Goal: Information Seeking & Learning: Learn about a topic

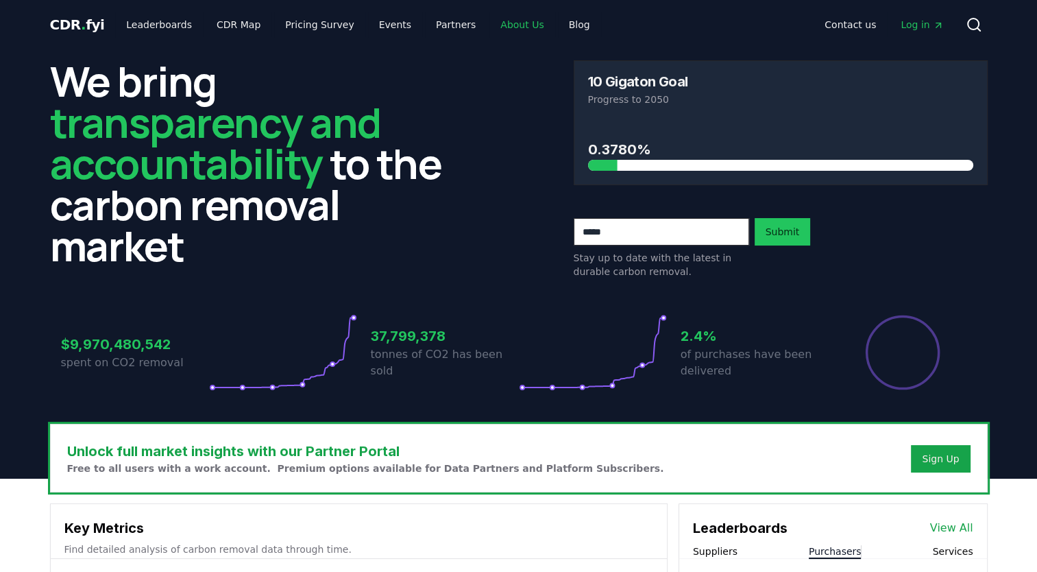
click at [498, 24] on link "About Us" at bounding box center [522, 24] width 65 height 25
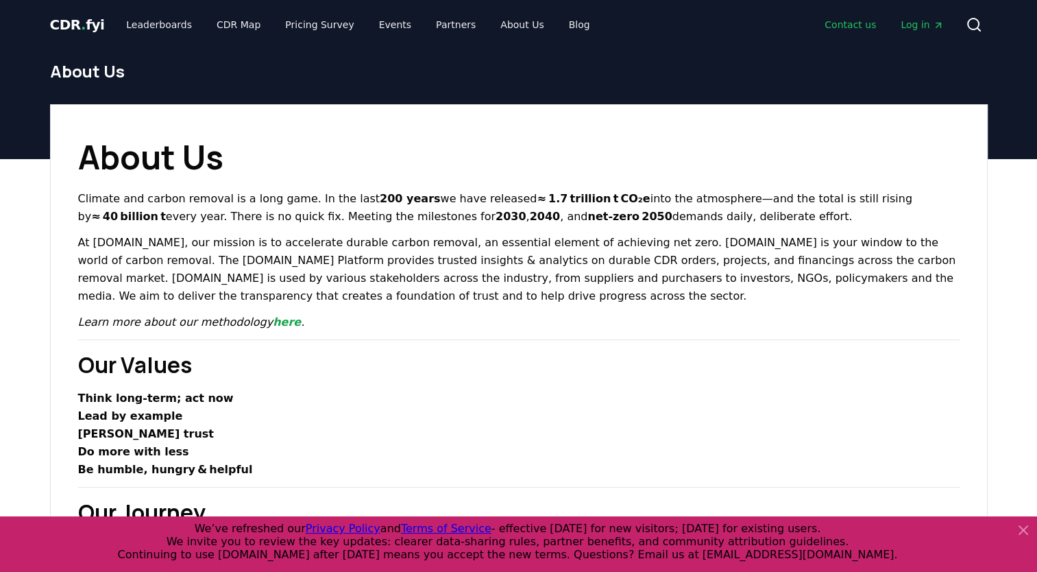
click at [861, 23] on link "Contact us" at bounding box center [850, 24] width 73 height 25
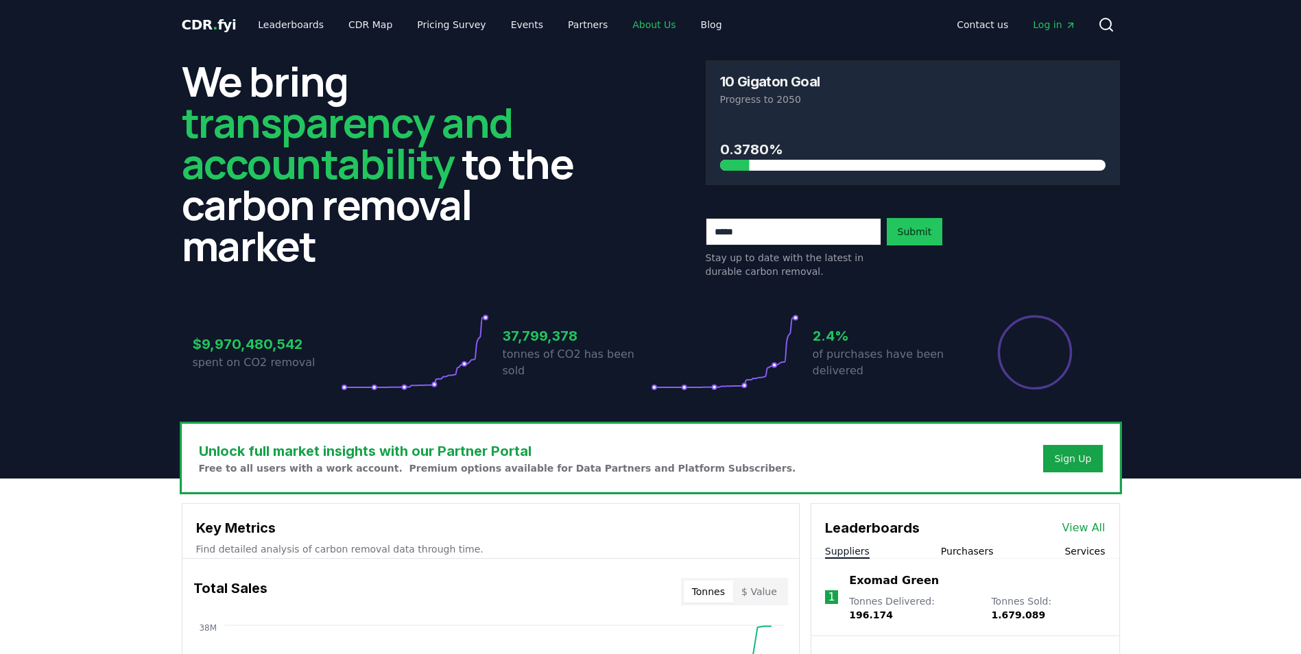
click at [632, 27] on link "About Us" at bounding box center [653, 24] width 65 height 25
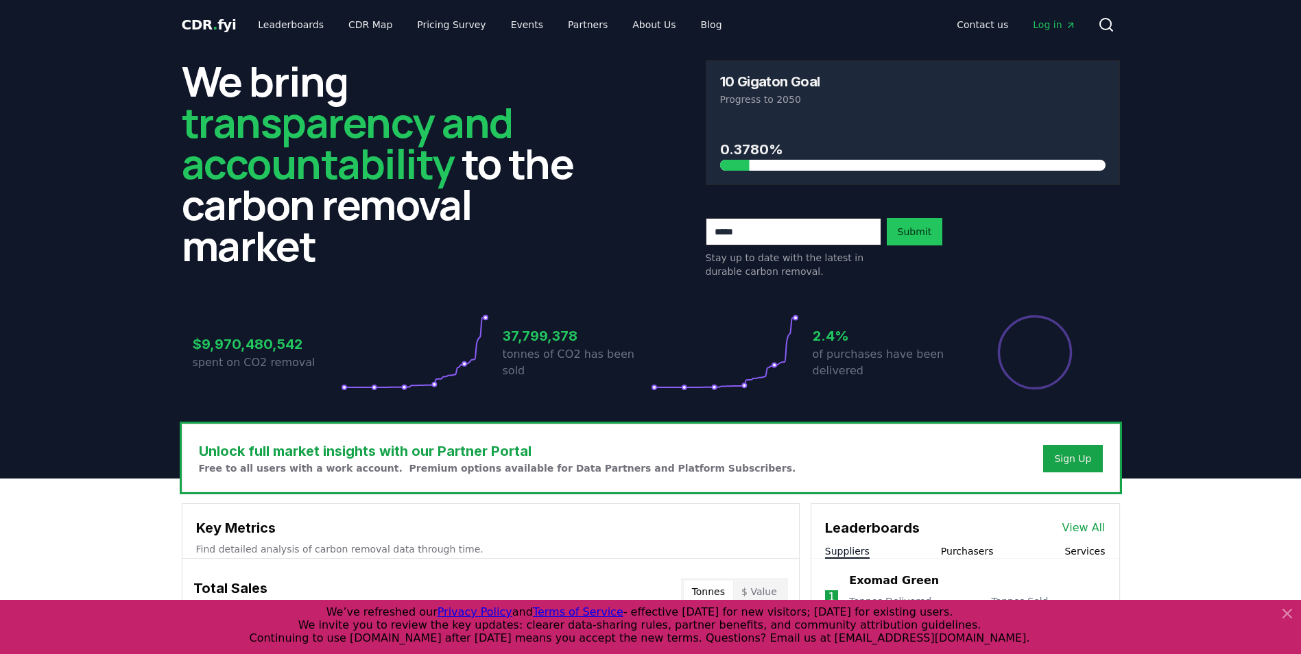
click at [1050, 22] on span "Log in" at bounding box center [1054, 25] width 43 height 14
click at [370, 27] on link "CDR Map" at bounding box center [370, 24] width 66 height 25
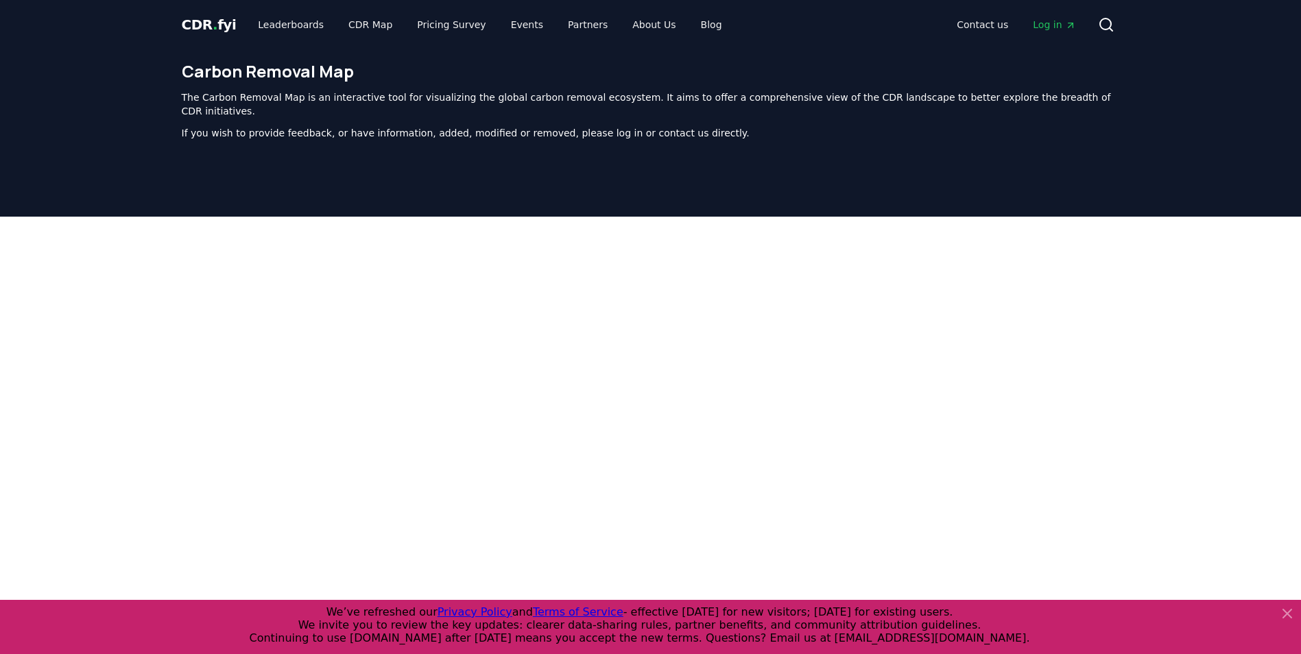
scroll to position [422, 0]
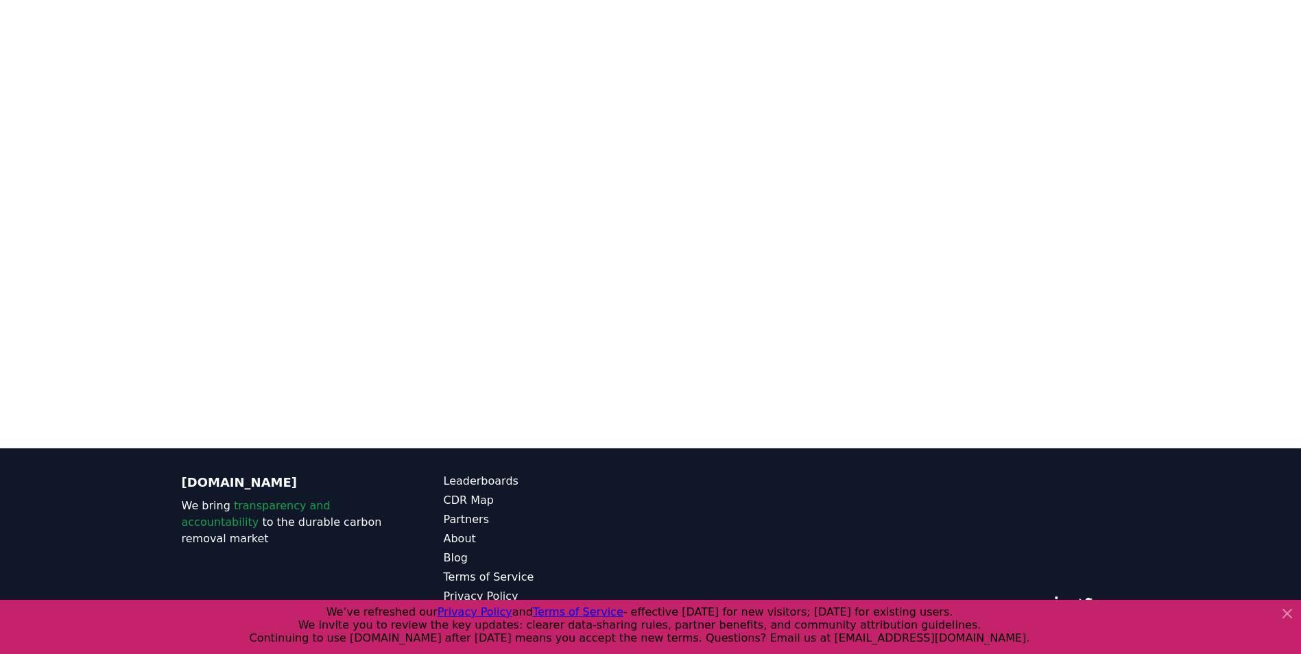
click at [1284, 612] on icon at bounding box center [1287, 614] width 8 height 8
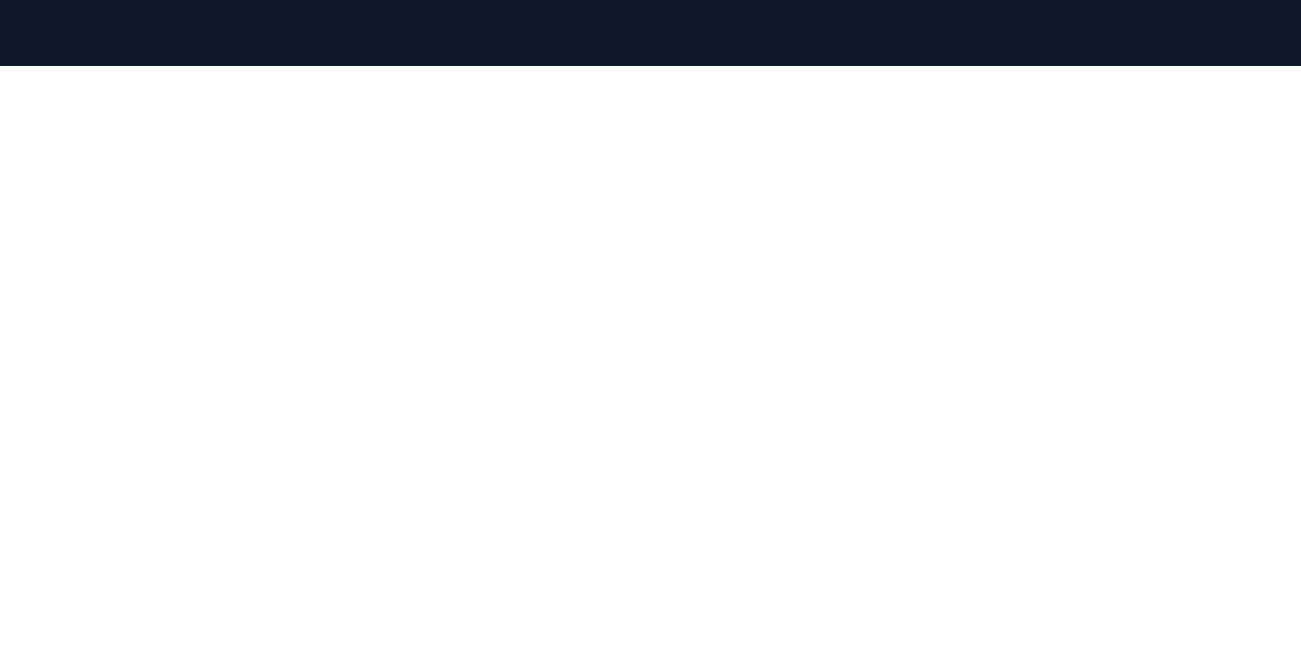
scroll to position [152, 0]
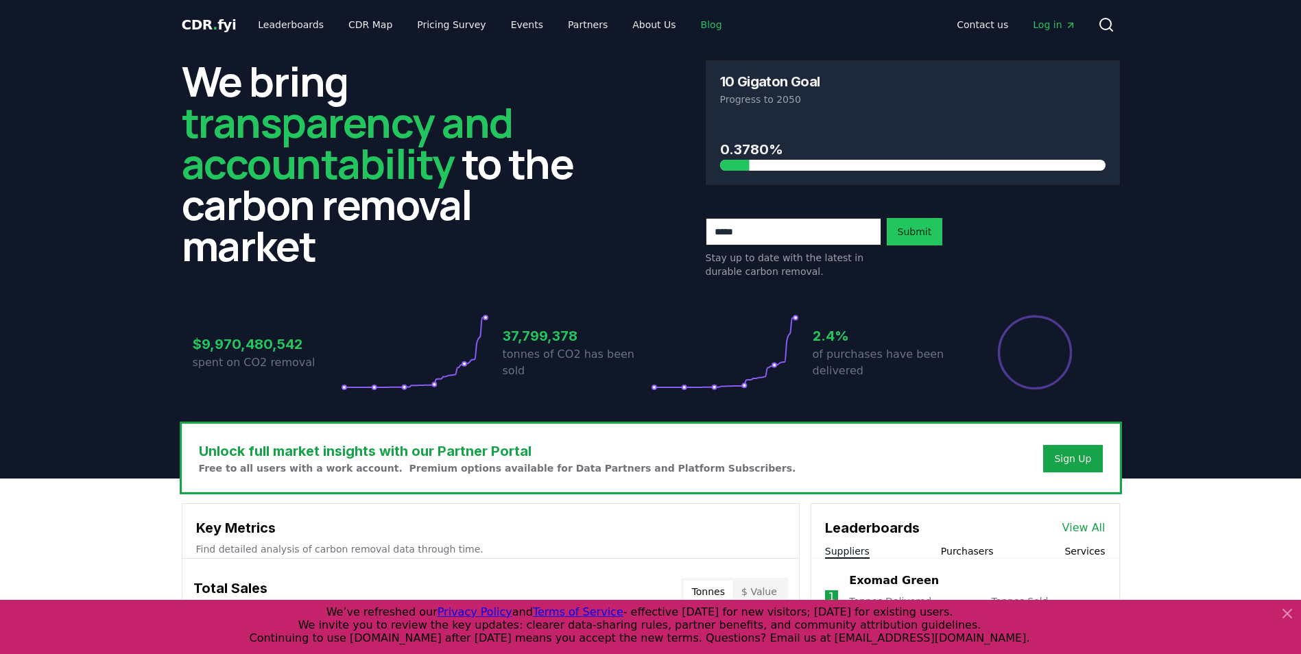
click at [690, 28] on link "Blog" at bounding box center [711, 24] width 43 height 25
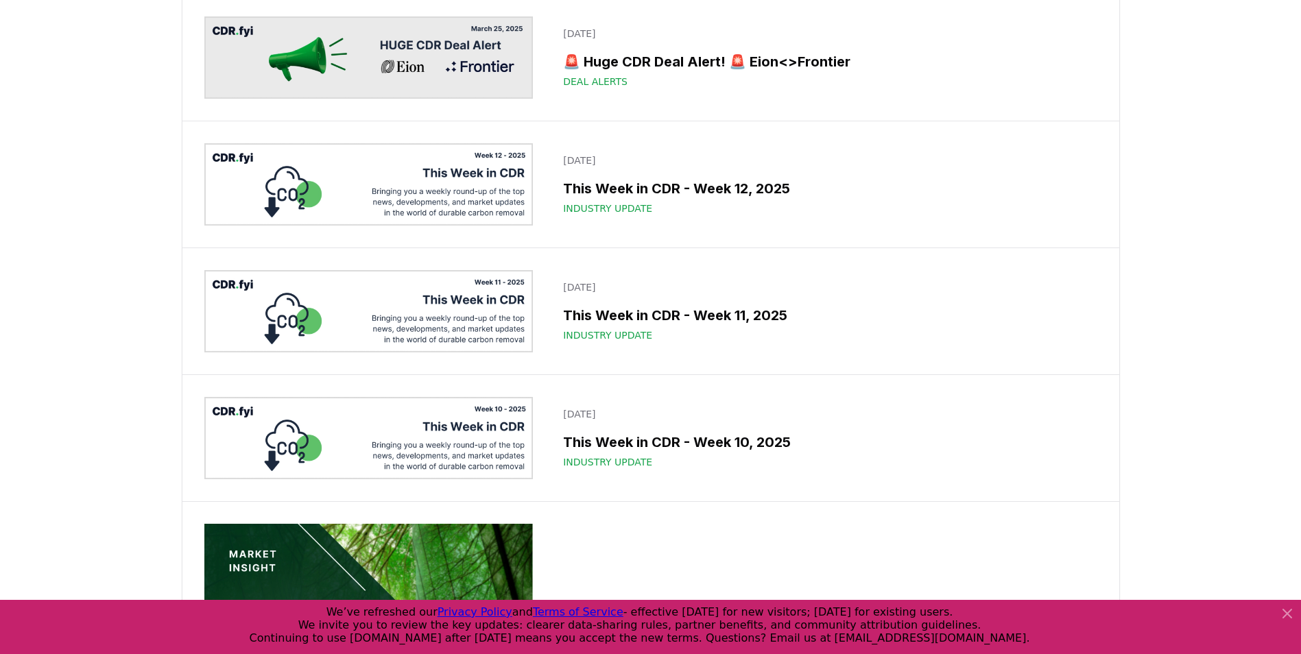
scroll to position [7474, 0]
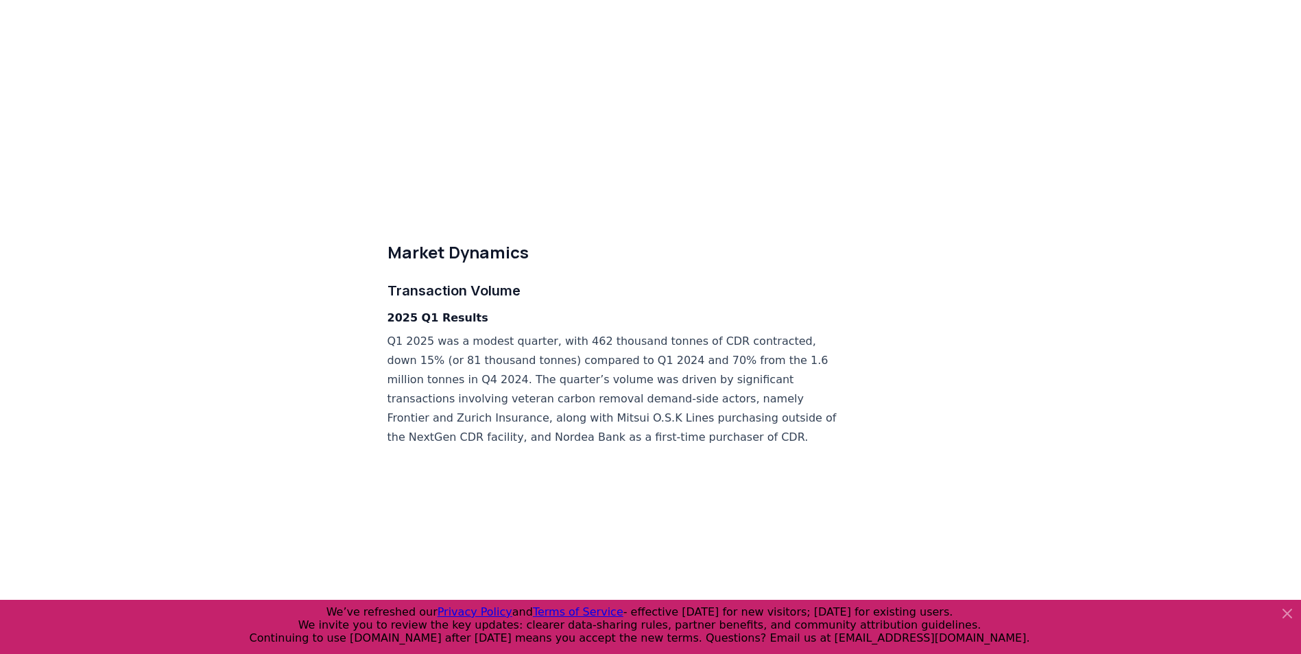
scroll to position [3703, 0]
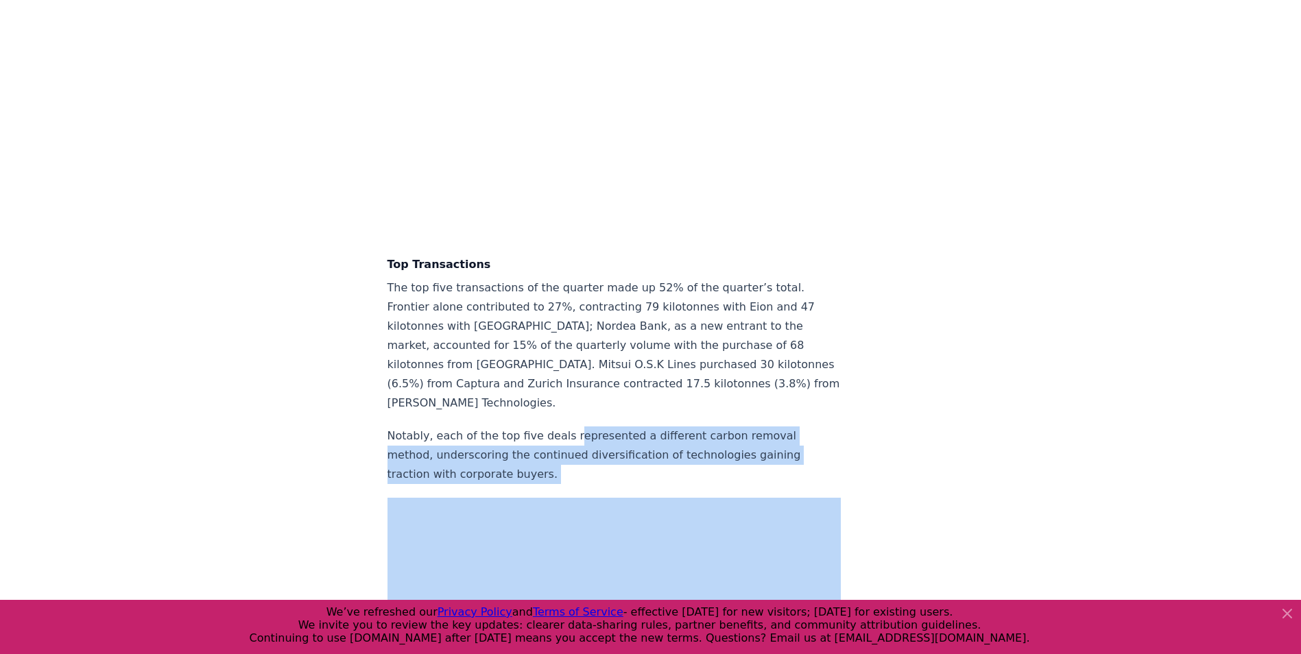
drag, startPoint x: 566, startPoint y: 275, endPoint x: 769, endPoint y: 335, distance: 211.7
click at [769, 335] on div "Highlights A quiet start to the year: Q1 2025 was the lowest-volume quarter sin…" at bounding box center [614, 645] width 454 height 8350
drag, startPoint x: 769, startPoint y: 335, endPoint x: 850, endPoint y: 283, distance: 96.0
click at [848, 283] on article "April 21, 2025 2025 Q1 Durable CDR Market Update - Back at Basecamp Highlights …" at bounding box center [650, 591] width 527 height 8488
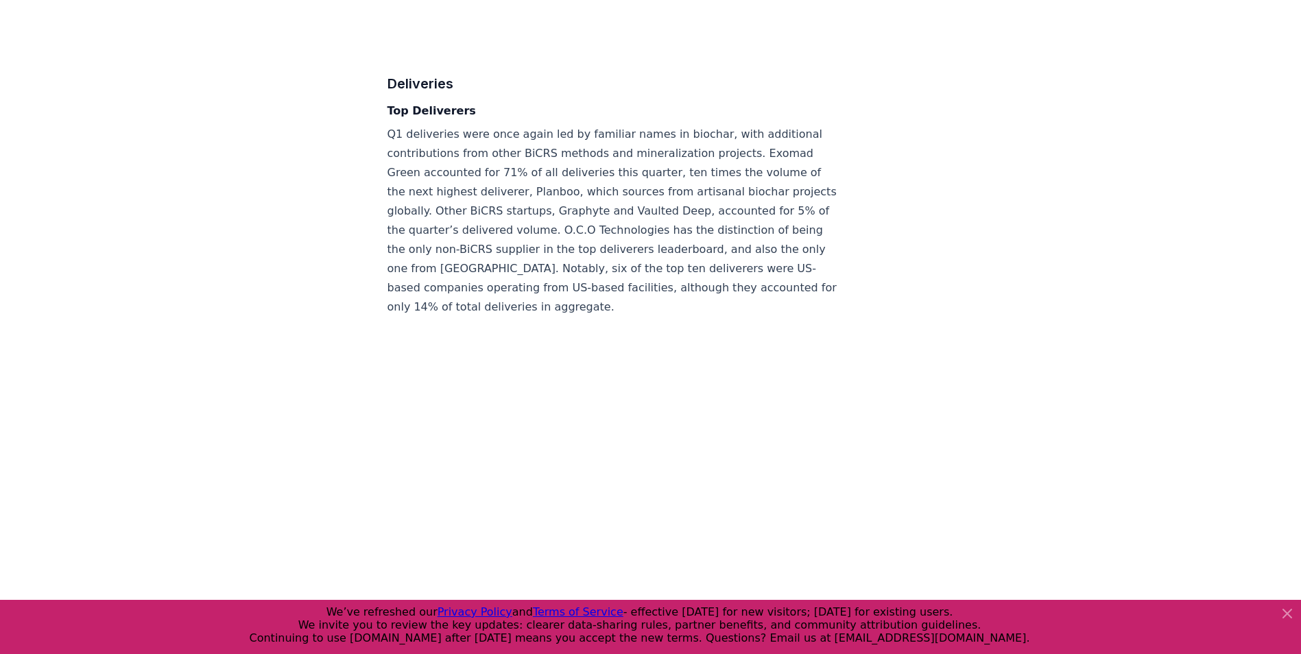
scroll to position [5929, 0]
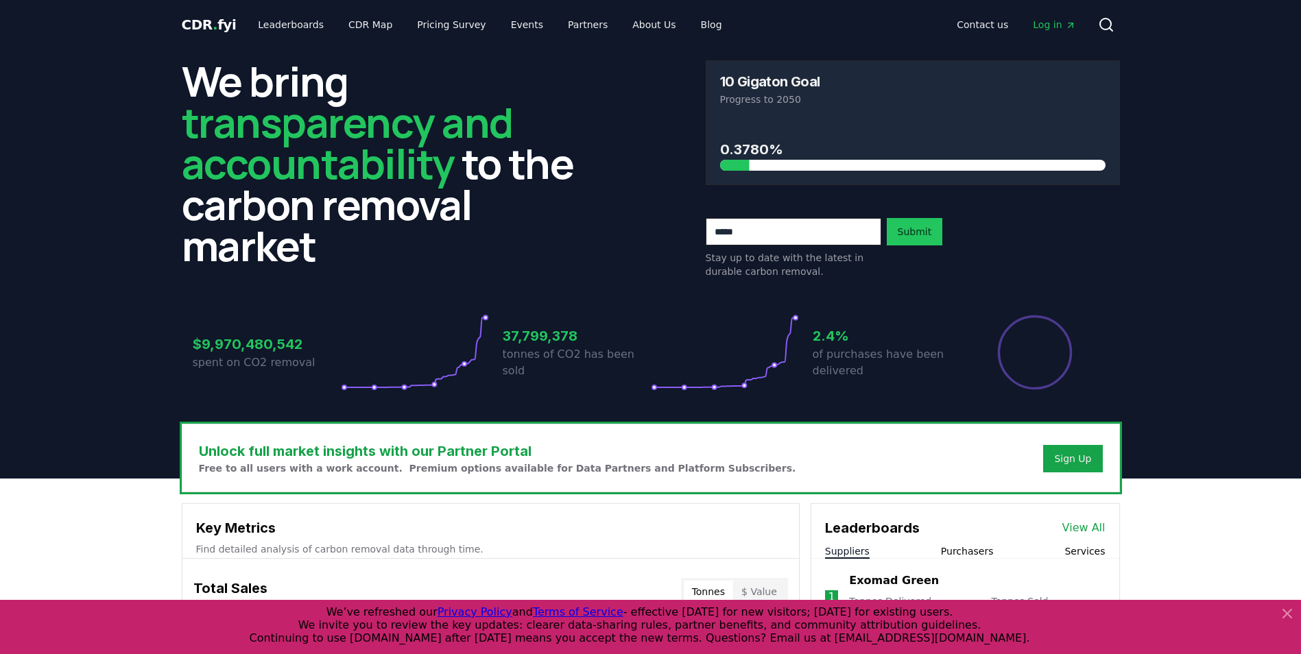
click at [1057, 22] on span "Log in" at bounding box center [1054, 25] width 43 height 14
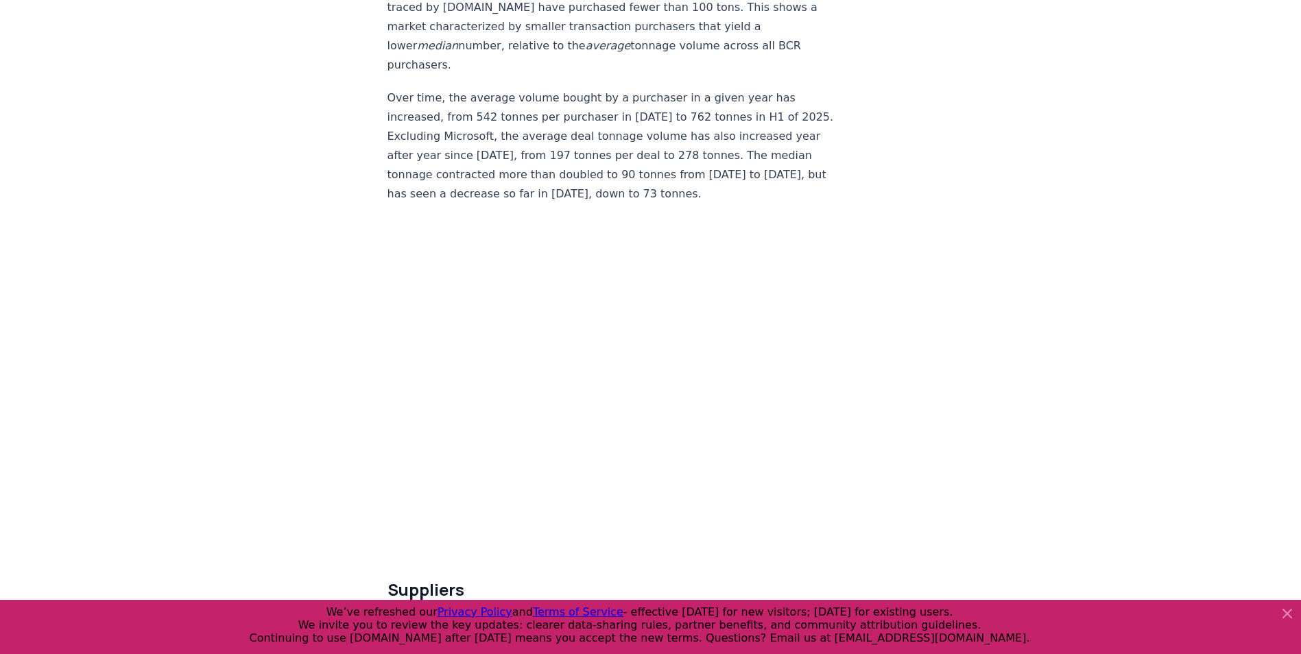
scroll to position [7817, 0]
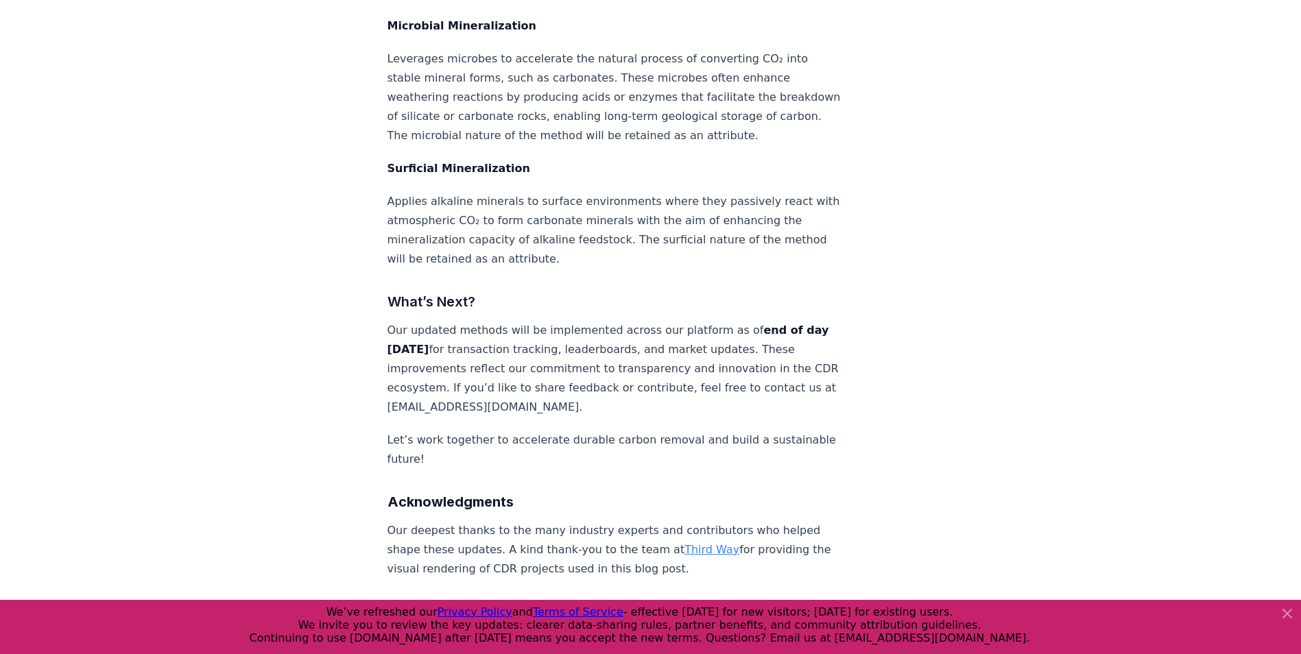
scroll to position [5004, 0]
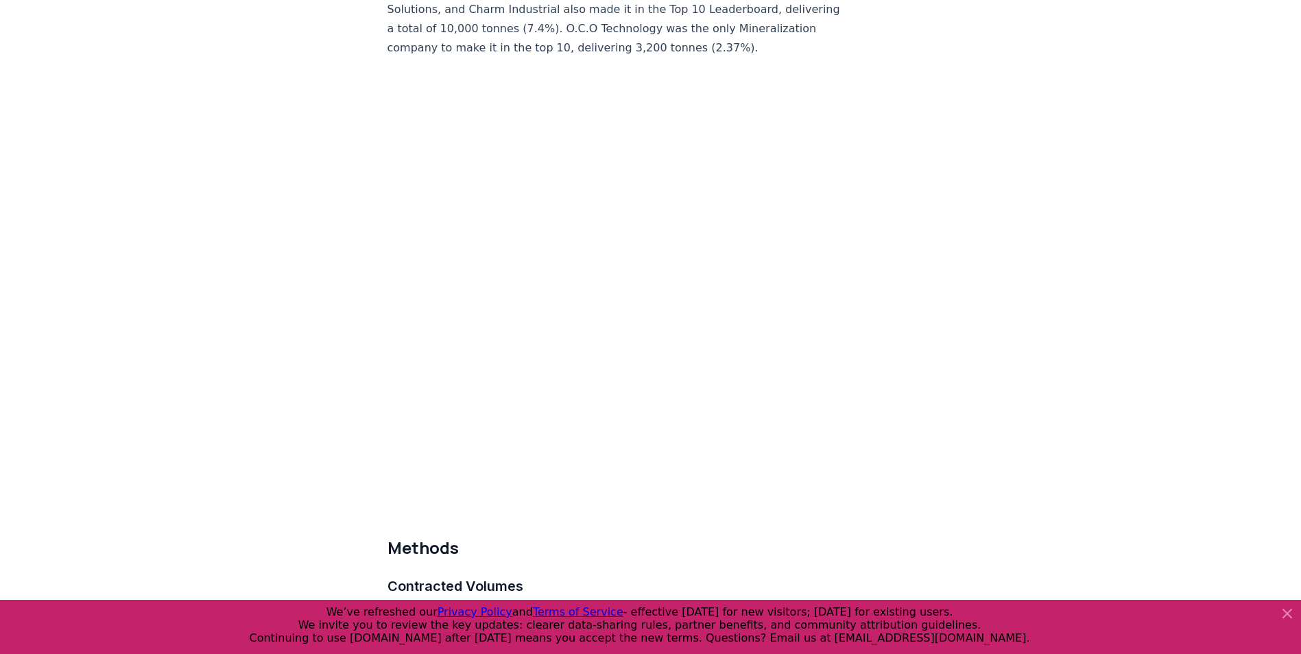
scroll to position [5724, 0]
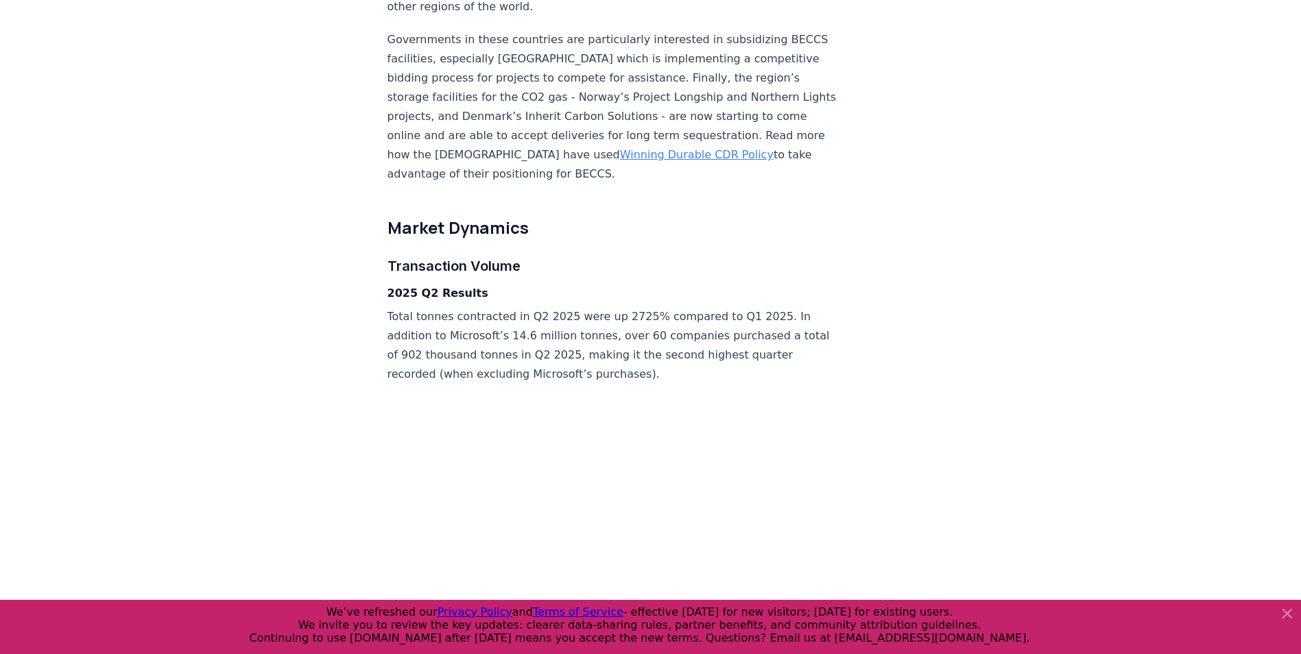
scroll to position [2126, 0]
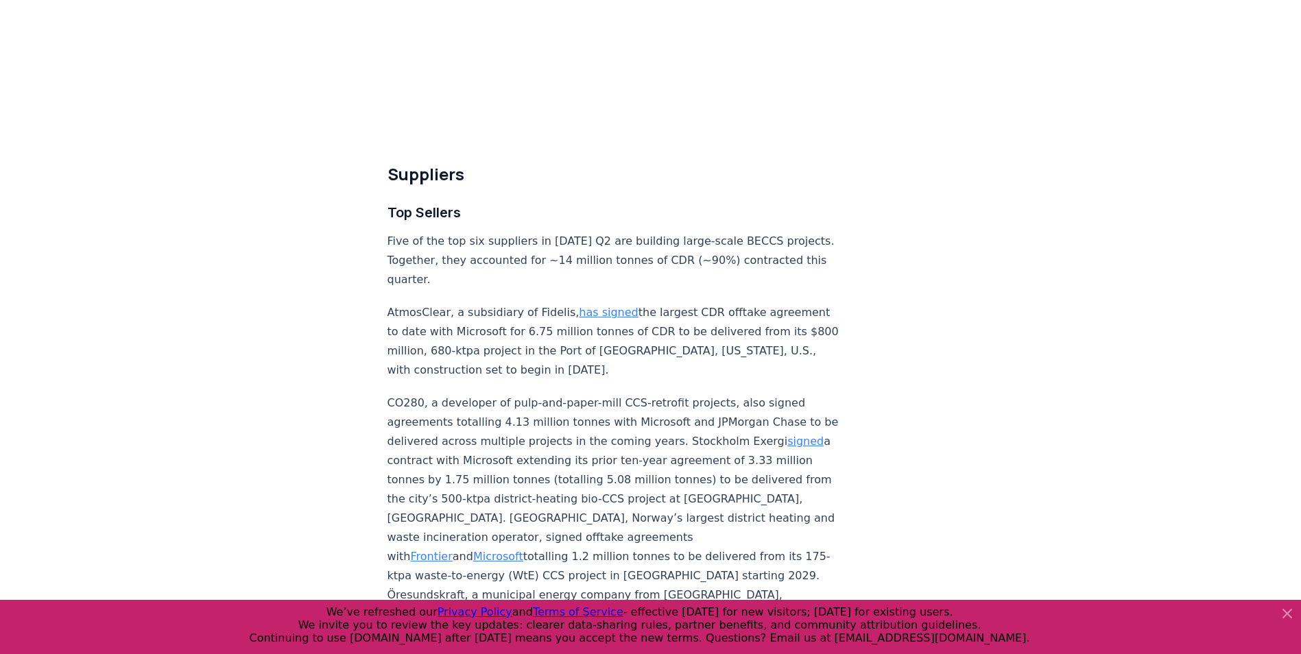
scroll to position [7951, 0]
